Goal: Register for event/course

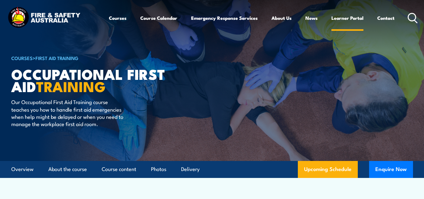
click at [341, 18] on link "Learner Portal" at bounding box center [347, 17] width 32 height 15
click at [162, 16] on link "Course Calendar" at bounding box center [158, 17] width 37 height 15
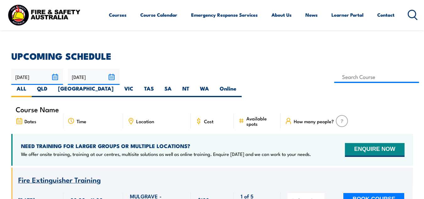
scroll to position [157, 0]
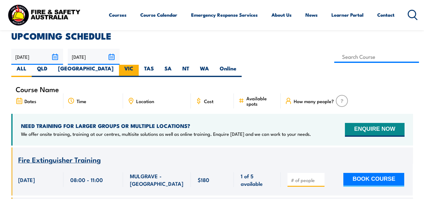
click at [300, 122] on div "NEED TRAINING FOR LARGER GROUPS OR MULTIPLE LOCATIONS? We offer onsite training…" at bounding box center [166, 129] width 290 height 15
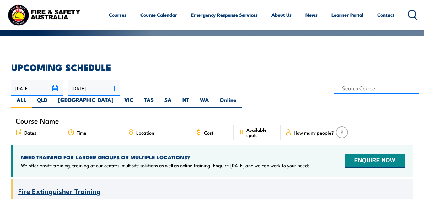
click at [139, 96] on label "VIC" at bounding box center [129, 102] width 20 height 12
click at [137, 96] on input "VIC" at bounding box center [135, 98] width 4 height 4
radio input "true"
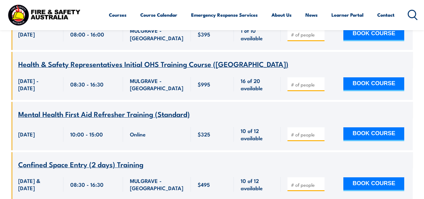
scroll to position [471, 0]
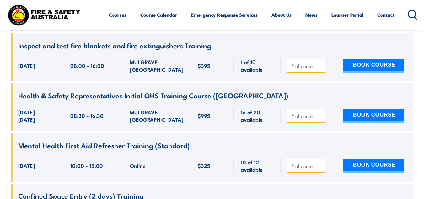
click at [134, 90] on span "Health & Safety Representatives Initial OHS Training Course ([GEOGRAPHIC_DATA])" at bounding box center [153, 95] width 270 height 11
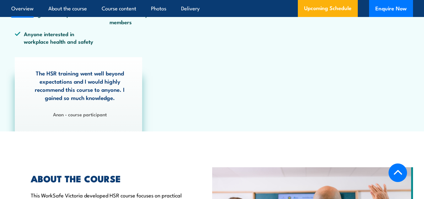
scroll to position [376, 0]
